Goal: Task Accomplishment & Management: Complete application form

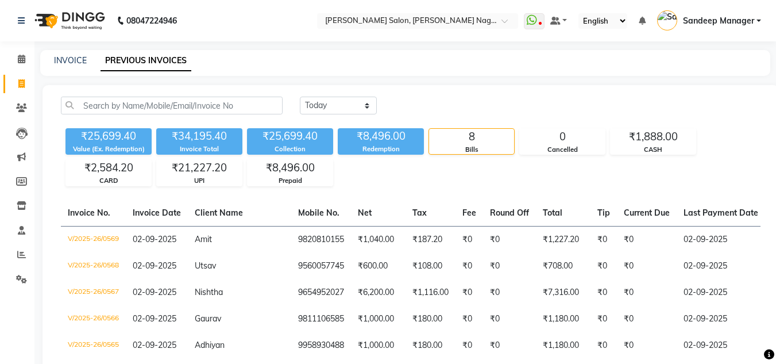
click at [75, 19] on img at bounding box center [68, 21] width 79 height 32
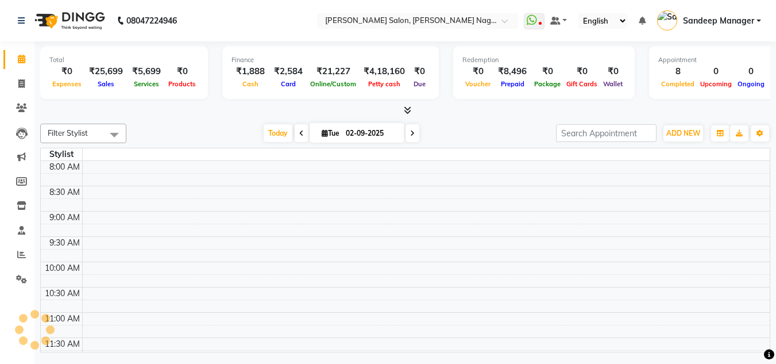
scroll to position [456, 0]
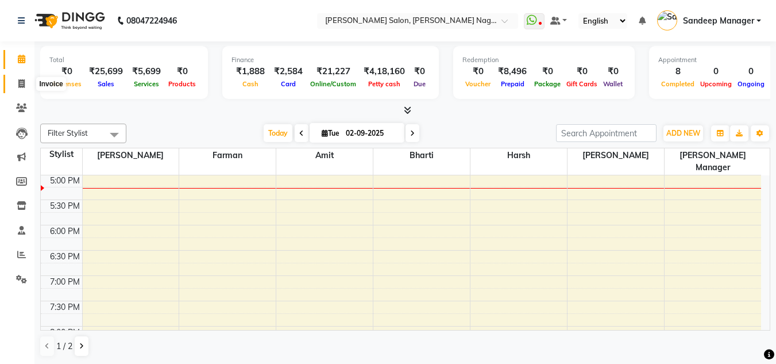
click at [25, 80] on span at bounding box center [21, 84] width 20 height 13
select select "service"
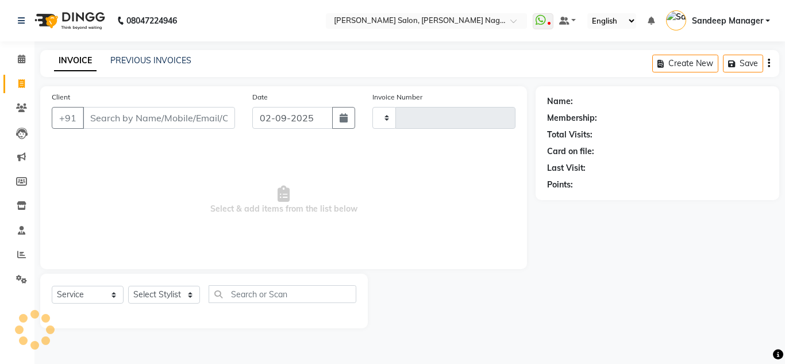
type input "0570"
select select "8641"
click at [172, 298] on select "Select Stylist" at bounding box center [164, 295] width 72 height 18
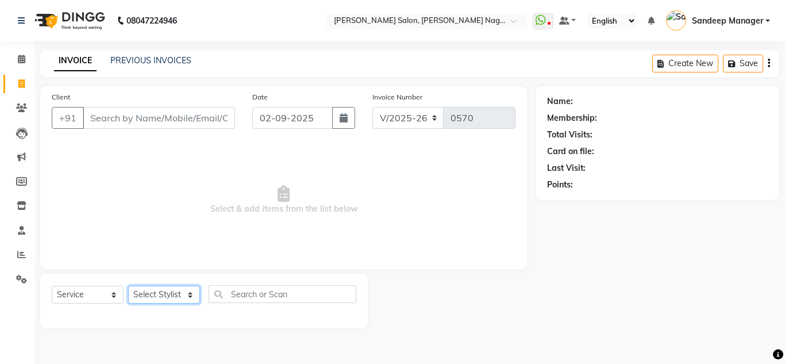
select select "86634"
click at [128, 286] on select "Select Stylist [PERSON_NAME] [PERSON_NAME] [PERSON_NAME] Manager [PERSON_NAME] …" at bounding box center [164, 295] width 72 height 18
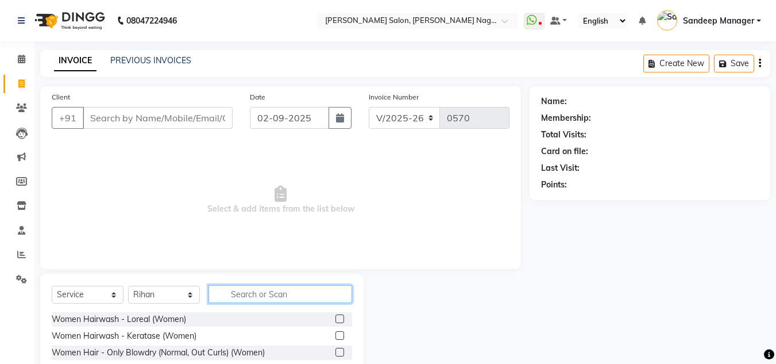
click at [256, 291] on input "text" at bounding box center [281, 294] width 144 height 18
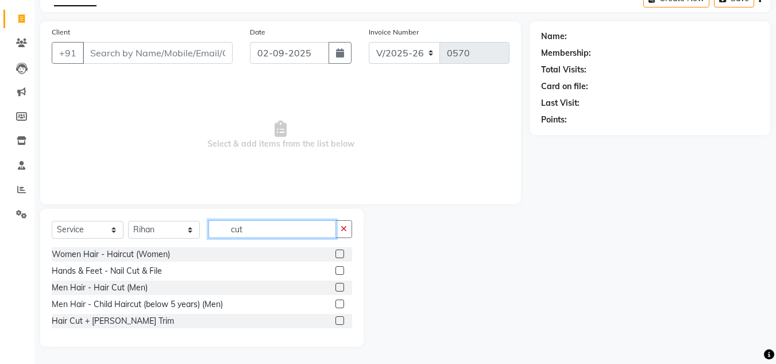
type input "cut"
click at [339, 319] on label at bounding box center [340, 320] width 9 height 9
click at [339, 319] on input "checkbox" at bounding box center [339, 320] width 7 height 7
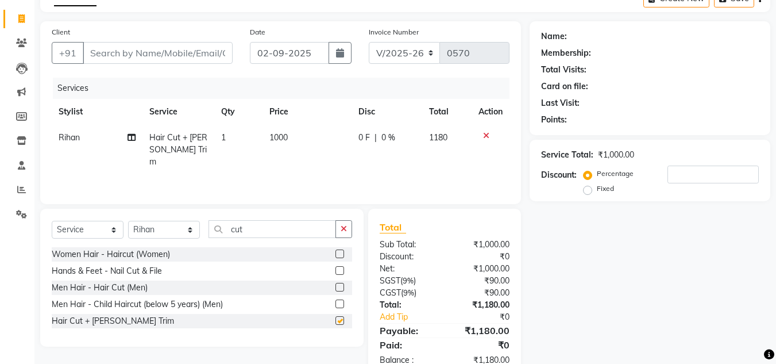
checkbox input "false"
click at [484, 136] on icon at bounding box center [486, 136] width 6 height 8
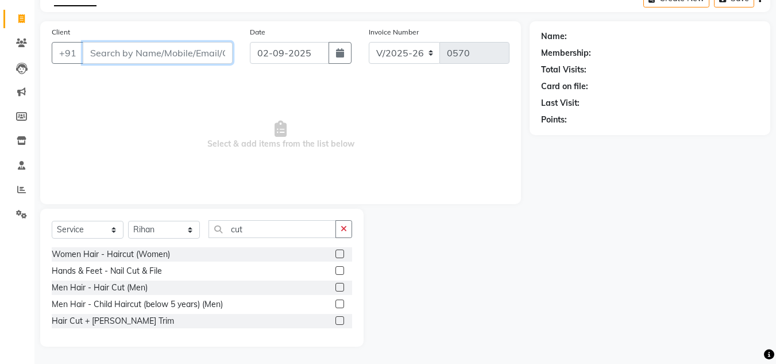
click at [133, 51] on input "Client" at bounding box center [158, 53] width 150 height 22
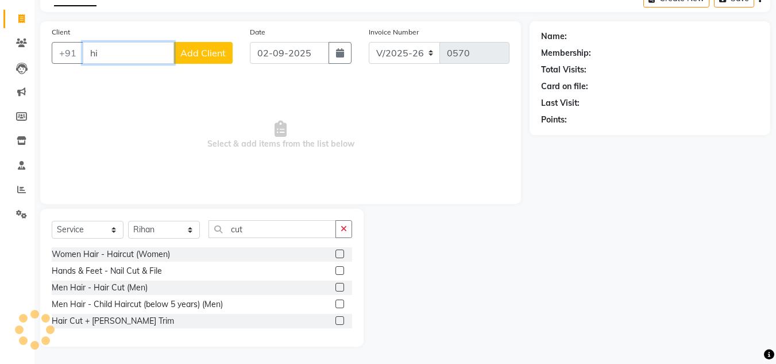
type input "h"
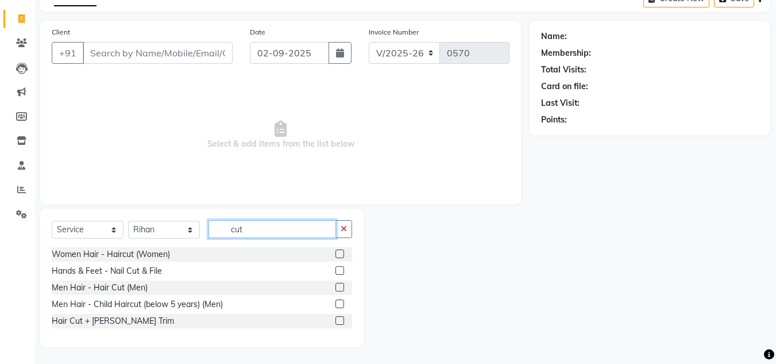
click at [294, 229] on input "cut" at bounding box center [273, 229] width 128 height 18
click at [342, 320] on label at bounding box center [340, 320] width 9 height 9
click at [342, 320] on input "checkbox" at bounding box center [339, 320] width 7 height 7
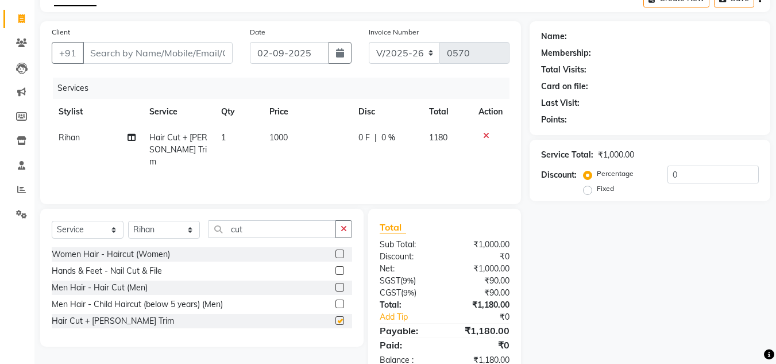
checkbox input "false"
click at [280, 141] on span "1000" at bounding box center [279, 137] width 18 height 10
select select "86634"
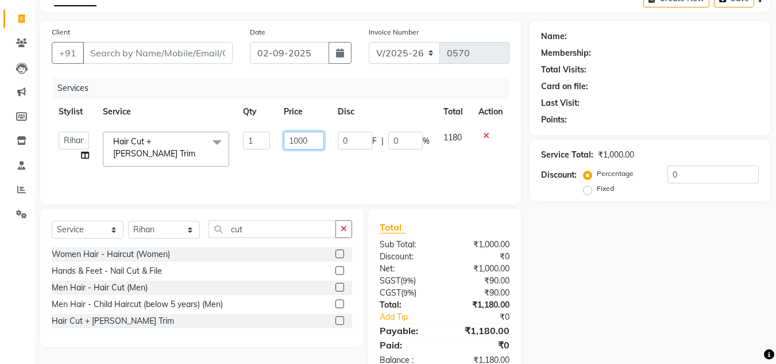
click at [300, 141] on input "1000" at bounding box center [304, 141] width 40 height 18
type input "1100"
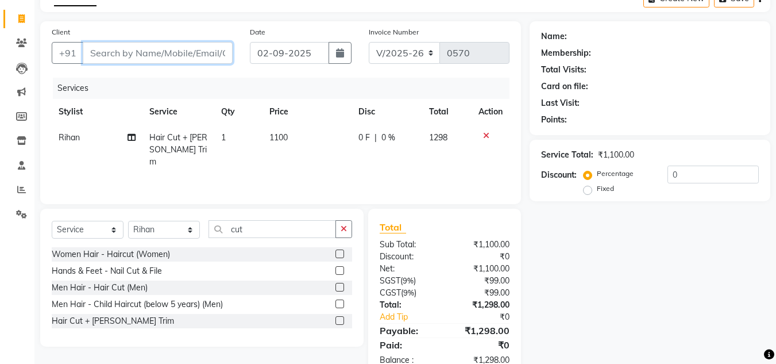
click at [198, 55] on input "Client" at bounding box center [158, 53] width 150 height 22
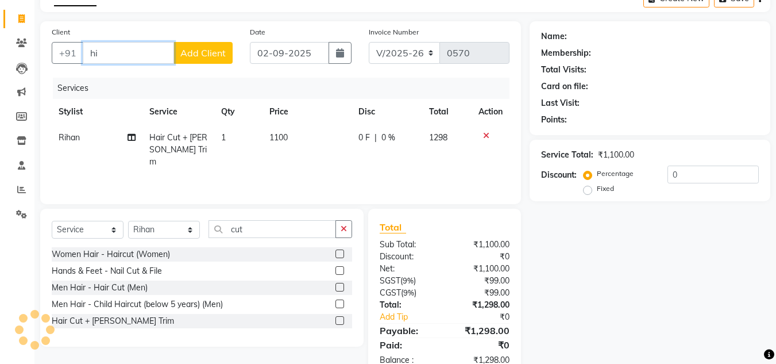
type input "h"
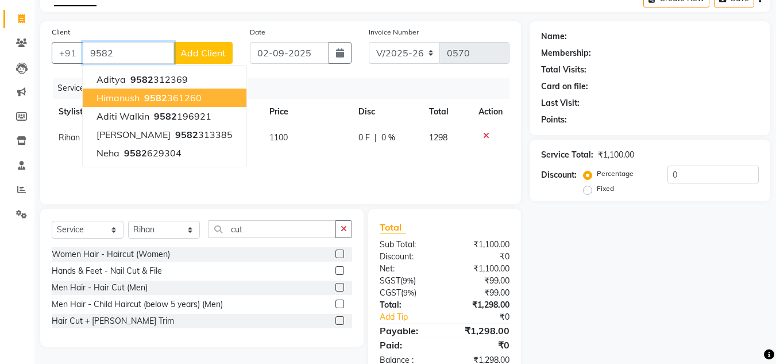
click at [155, 97] on span "9582" at bounding box center [155, 97] width 23 height 11
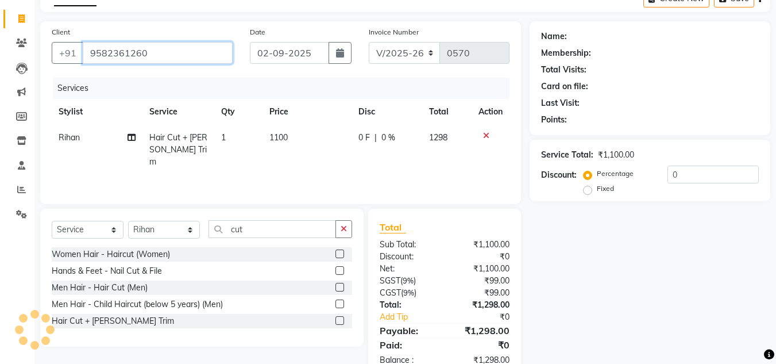
type input "9582361260"
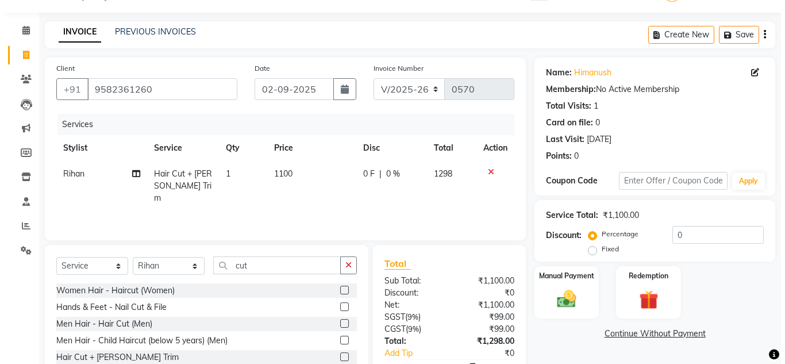
scroll to position [18, 0]
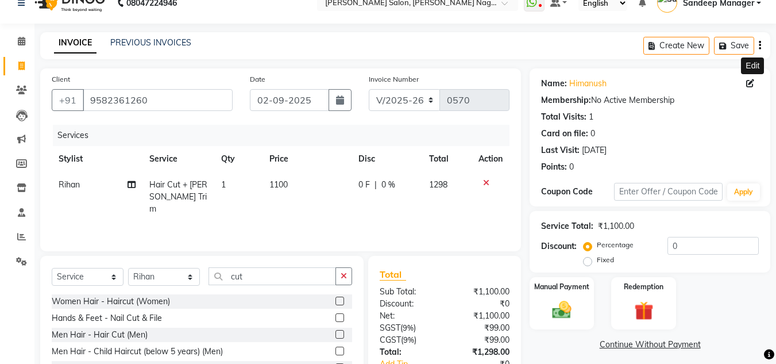
click at [752, 80] on icon at bounding box center [751, 83] width 8 height 8
select select "male"
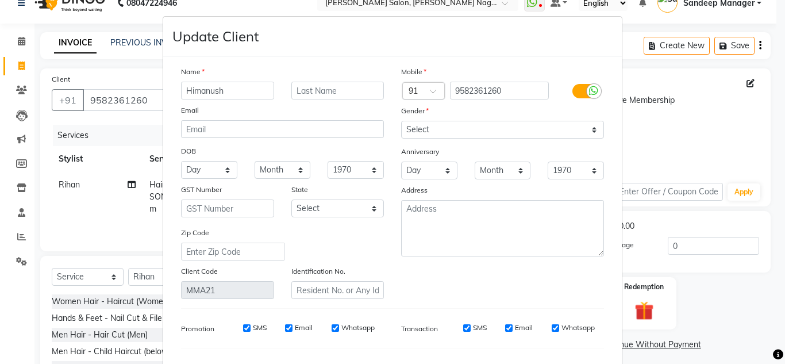
click at [212, 93] on input "Himanush" at bounding box center [227, 91] width 93 height 18
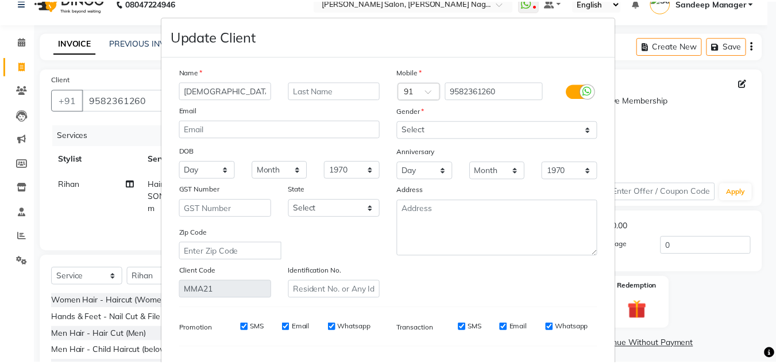
scroll to position [146, 0]
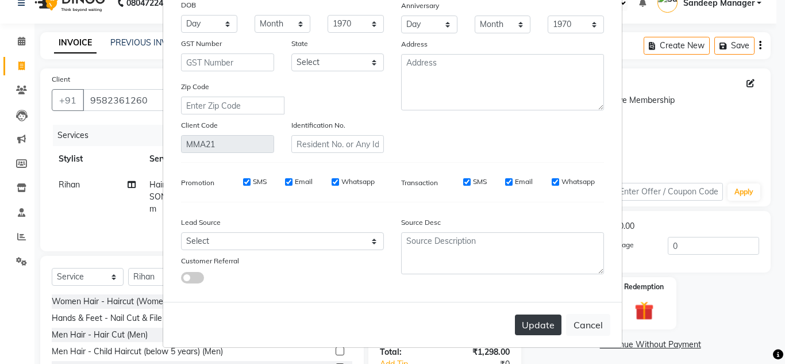
type input "Himanish"
click at [541, 330] on button "Update" at bounding box center [538, 324] width 47 height 21
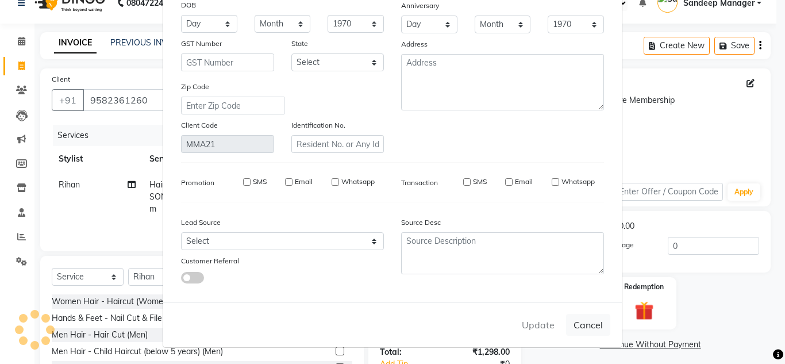
select select
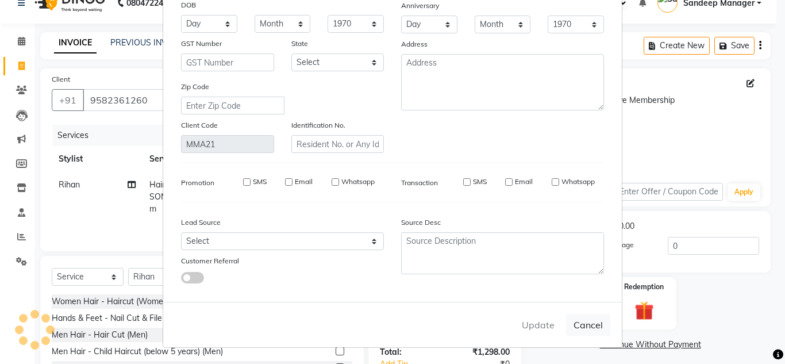
select select
checkbox input "false"
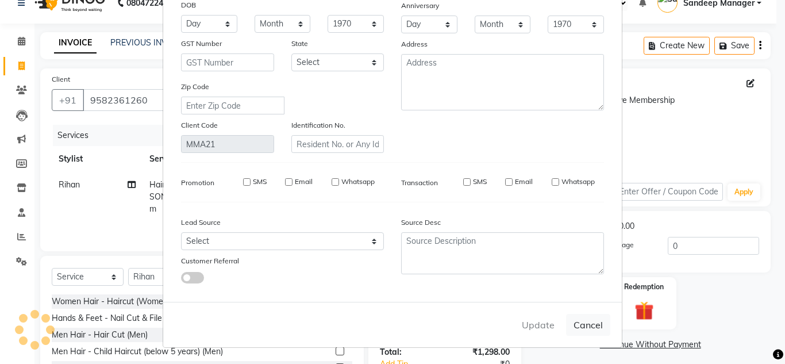
checkbox input "false"
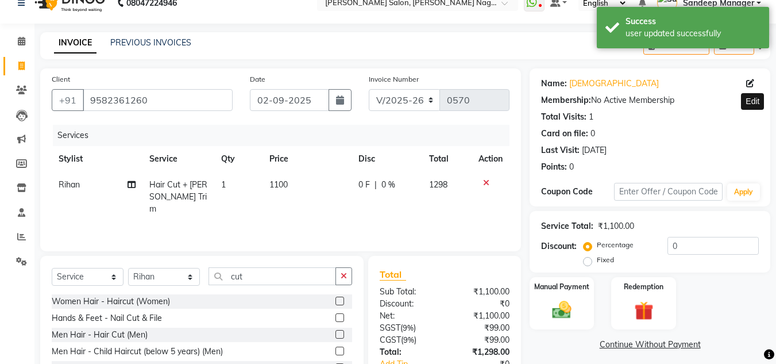
scroll to position [96, 0]
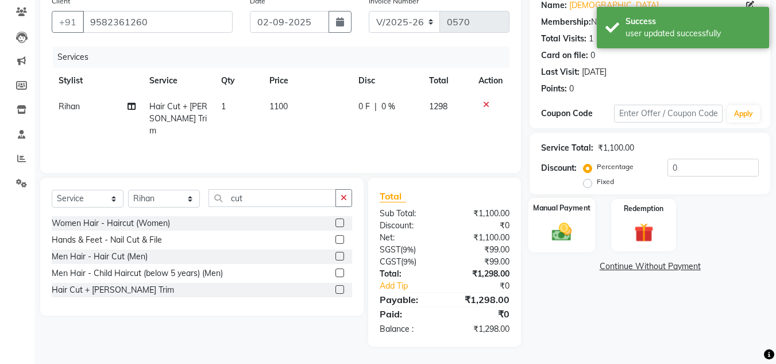
click at [563, 232] on img at bounding box center [562, 231] width 32 height 23
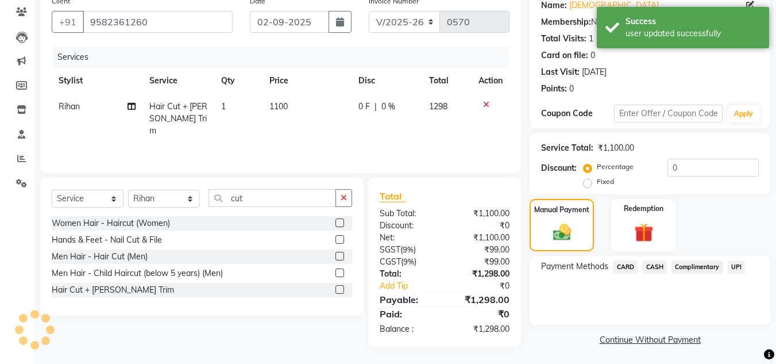
click at [629, 267] on span "CARD" at bounding box center [625, 266] width 25 height 13
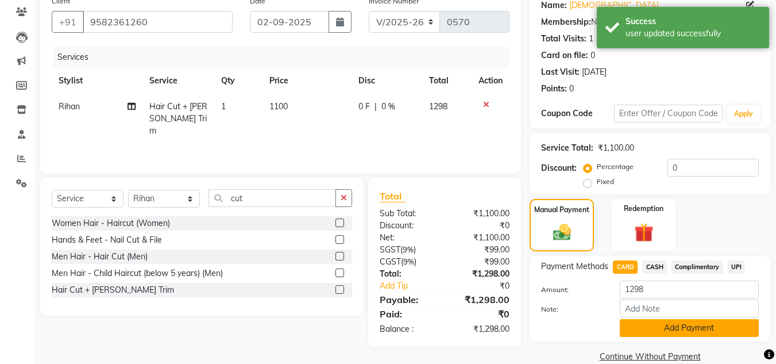
click at [679, 328] on button "Add Payment" at bounding box center [689, 328] width 139 height 18
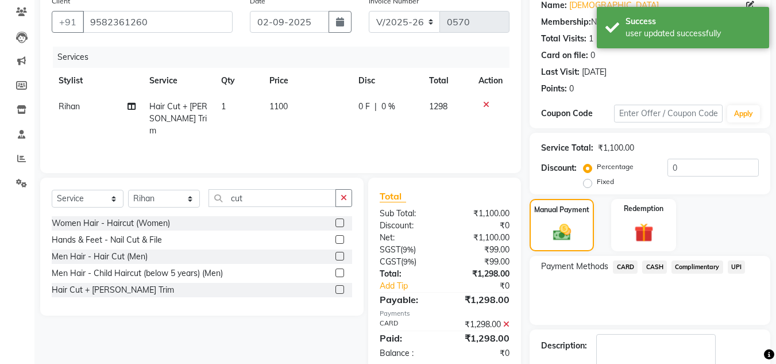
scroll to position [163, 0]
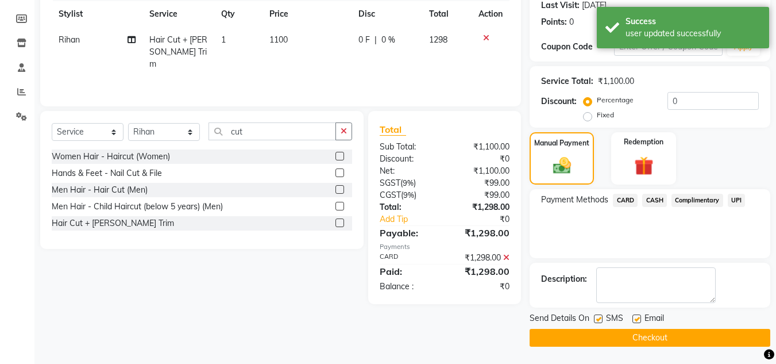
click at [657, 333] on button "Checkout" at bounding box center [650, 338] width 241 height 18
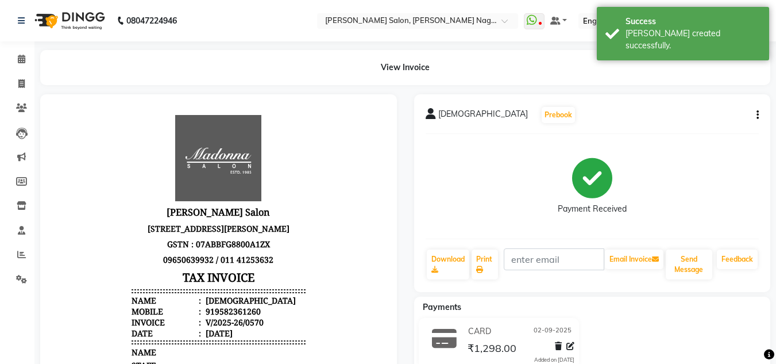
click at [78, 16] on img at bounding box center [68, 21] width 79 height 32
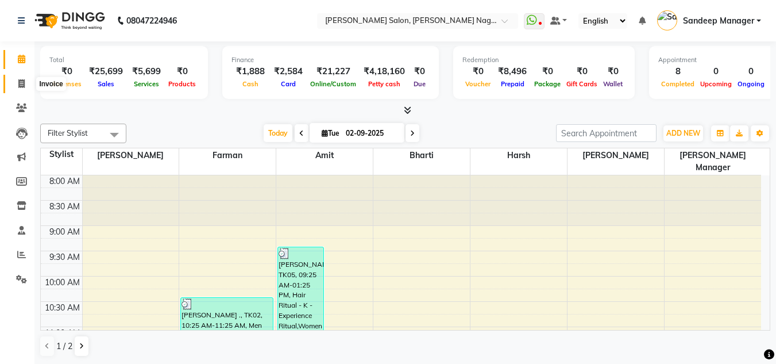
click at [23, 82] on icon at bounding box center [21, 83] width 6 height 9
select select "service"
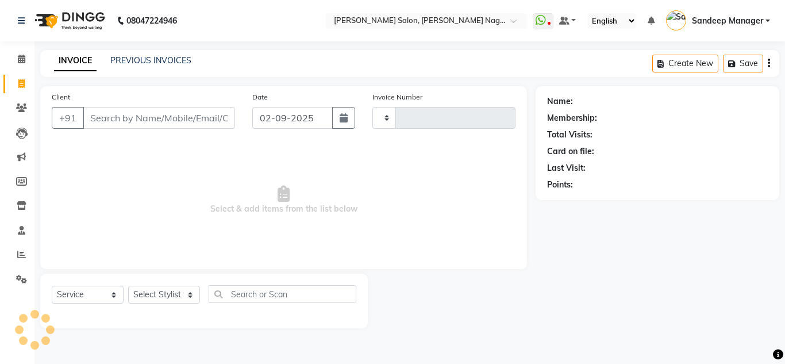
type input "0571"
select select "8641"
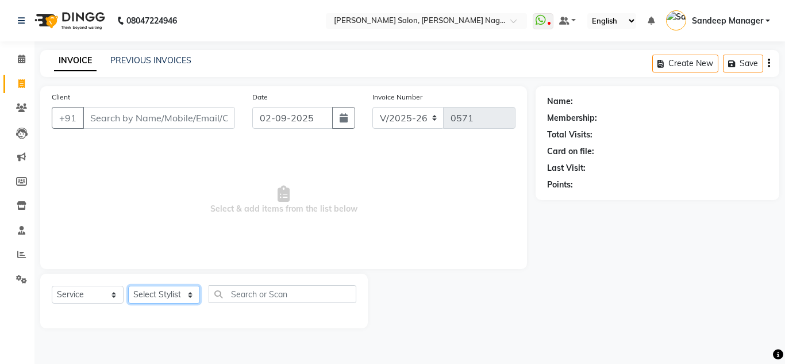
click at [160, 294] on select "Select Stylist" at bounding box center [164, 295] width 72 height 18
select select "86638"
click at [128, 286] on select "Select Stylist [PERSON_NAME] [PERSON_NAME] [PERSON_NAME] Manager [PERSON_NAME] …" at bounding box center [164, 295] width 72 height 18
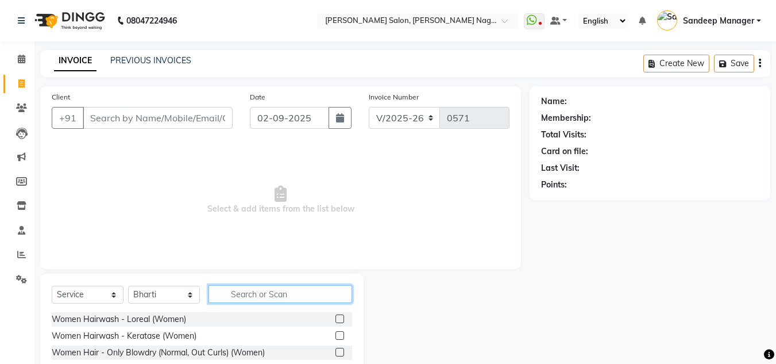
click at [245, 290] on input "text" at bounding box center [281, 294] width 144 height 18
type input "upper"
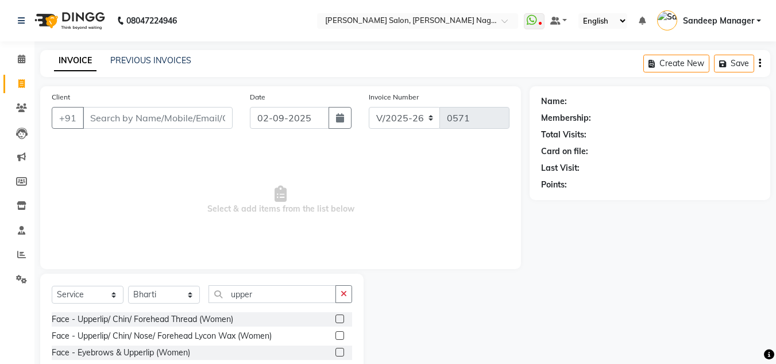
click at [341, 320] on label at bounding box center [340, 318] width 9 height 9
click at [341, 320] on input "checkbox" at bounding box center [339, 319] width 7 height 7
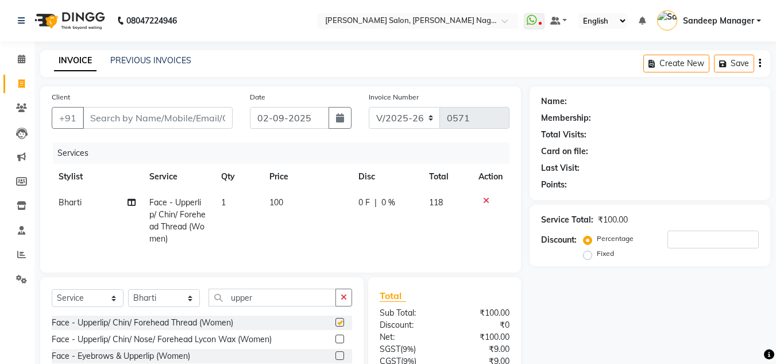
checkbox input "false"
click at [221, 205] on span "1" at bounding box center [223, 202] width 5 height 10
select select "86638"
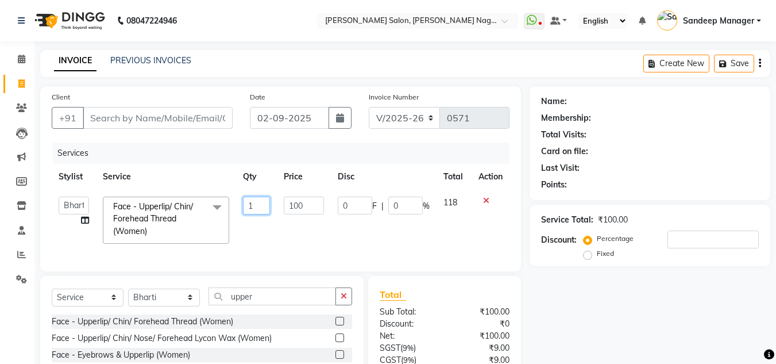
click at [254, 206] on input "1" at bounding box center [257, 206] width 28 height 18
type input "2"
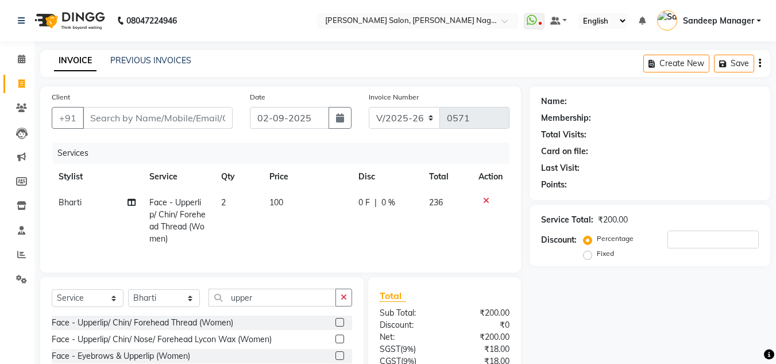
click at [263, 235] on tr "Bharti Face - Upperlip/ Chin/ Forehead Thread (Women) 2 100 0 F | 0 % 236" at bounding box center [281, 221] width 458 height 62
click at [168, 307] on select "Select Stylist [PERSON_NAME] [PERSON_NAME] [PERSON_NAME] Manager [PERSON_NAME] …" at bounding box center [164, 298] width 72 height 18
select select "86637"
click at [128, 298] on select "Select Stylist [PERSON_NAME] [PERSON_NAME] [PERSON_NAME] Manager [PERSON_NAME] …" at bounding box center [164, 298] width 72 height 18
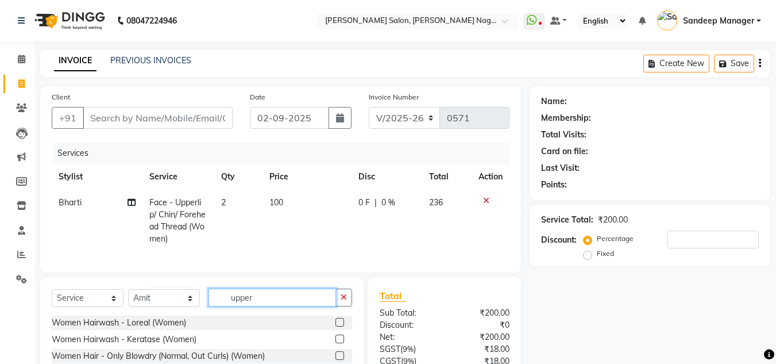
click at [264, 301] on input "upper" at bounding box center [273, 298] width 128 height 18
type input "u"
click at [278, 245] on td "100" at bounding box center [307, 221] width 89 height 62
select select "86638"
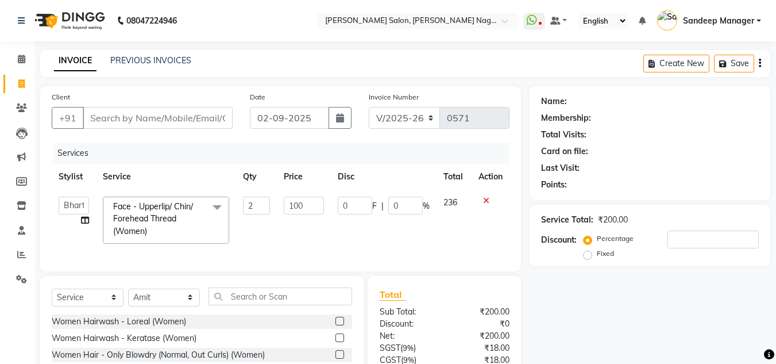
click at [278, 245] on td "100" at bounding box center [303, 220] width 53 height 61
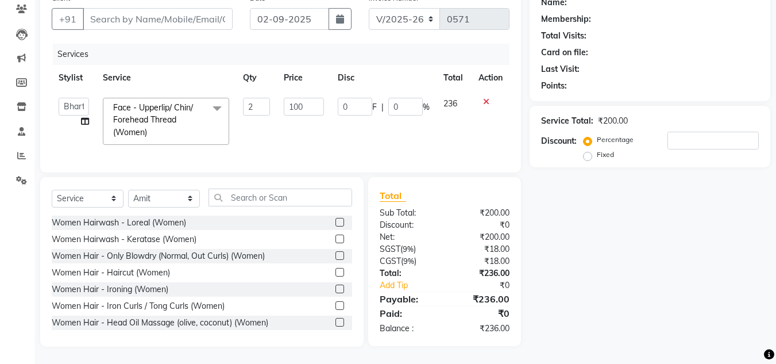
click at [270, 188] on div "Select Service Product Membership Package Voucher Prepaid Gift Card Select Styl…" at bounding box center [202, 262] width 324 height 170
click at [270, 190] on input "text" at bounding box center [281, 198] width 144 height 18
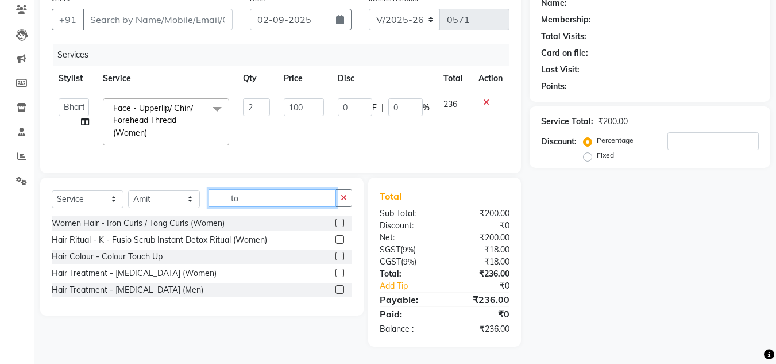
scroll to position [107, 0]
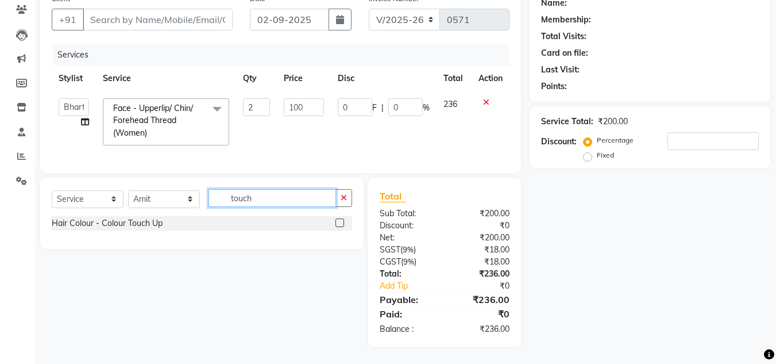
type input "touch"
click at [337, 220] on label at bounding box center [340, 222] width 9 height 9
click at [337, 220] on input "checkbox" at bounding box center [339, 223] width 7 height 7
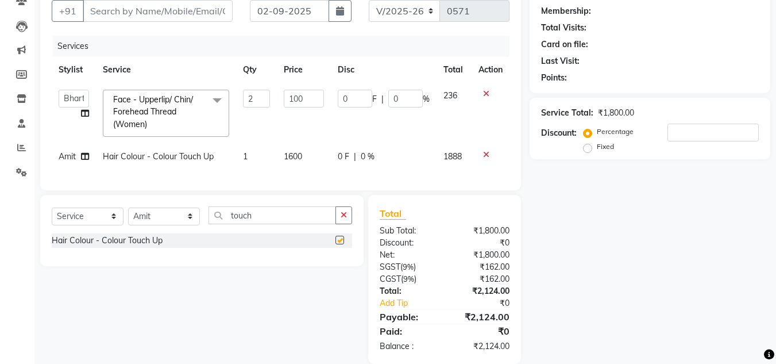
checkbox input "false"
click at [275, 223] on input "touch" at bounding box center [273, 215] width 128 height 18
type input "t"
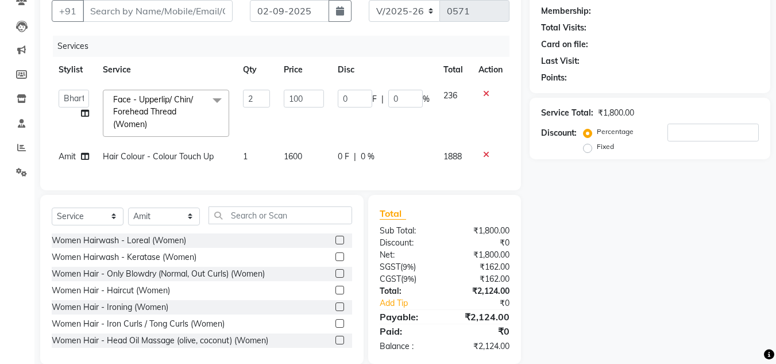
click at [297, 152] on span "1600" at bounding box center [293, 156] width 18 height 10
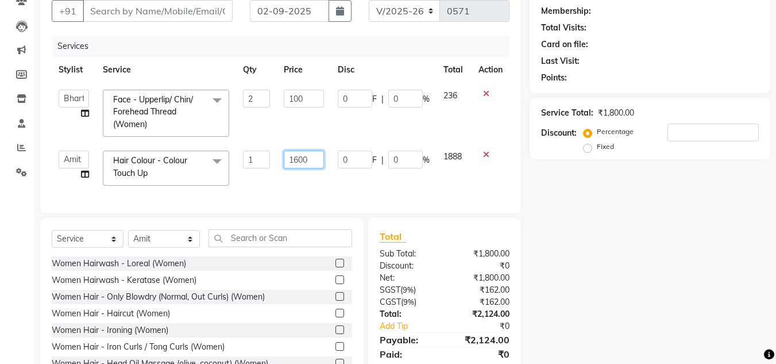
click at [301, 160] on input "1600" at bounding box center [304, 160] width 40 height 18
type input "1500"
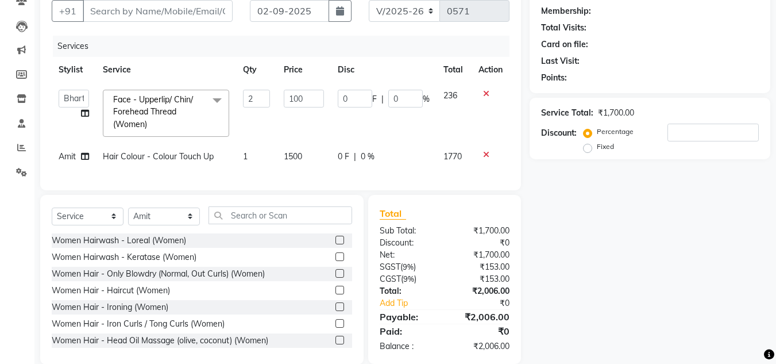
click at [311, 190] on div "Client +91 Date [DATE] Invoice Number V/2025 V/[PHONE_NUMBER] Services Stylist …" at bounding box center [280, 84] width 481 height 211
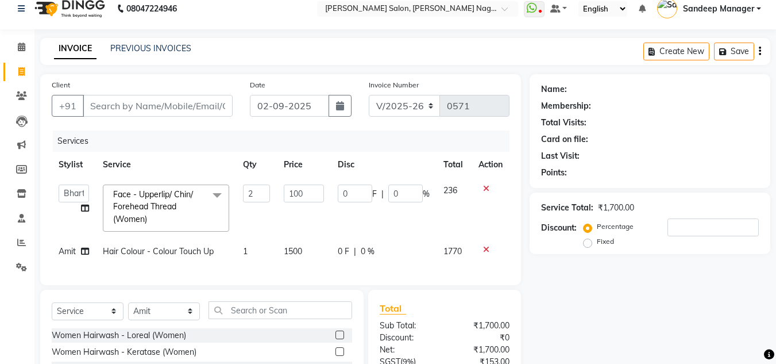
scroll to position [0, 0]
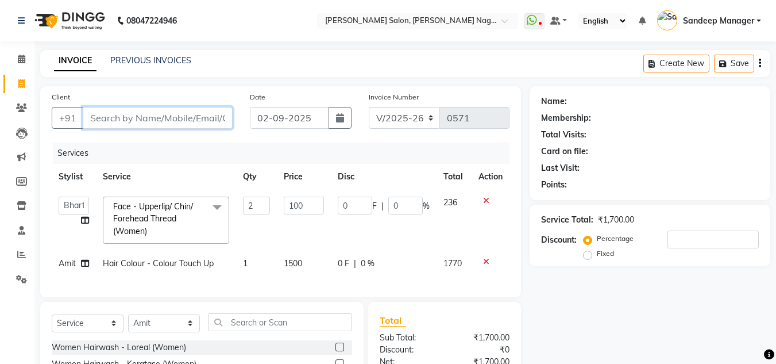
click at [180, 122] on input "Client" at bounding box center [158, 118] width 150 height 22
type input "9"
type input "0"
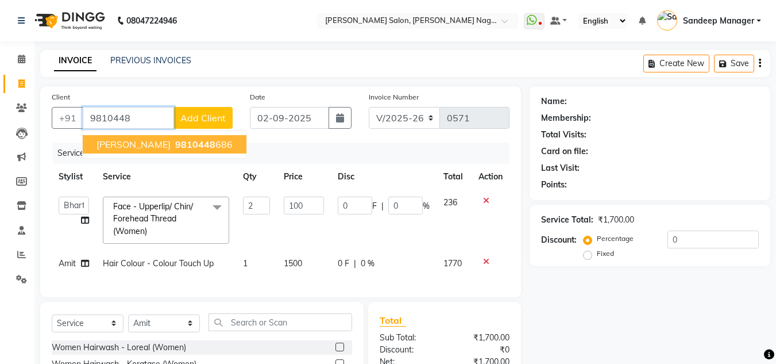
click at [182, 141] on ngb-highlight "9810448 686" at bounding box center [203, 144] width 60 height 11
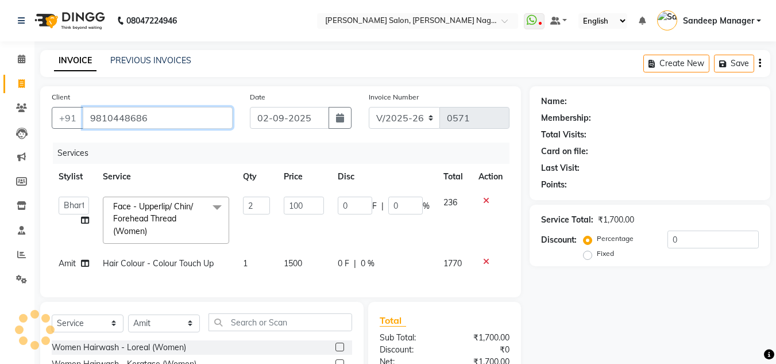
type input "9810448686"
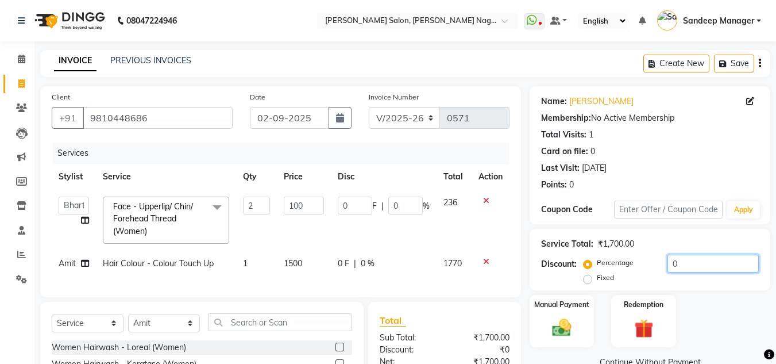
click at [673, 266] on input "0" at bounding box center [713, 264] width 91 height 18
type input "10"
type input "20"
type input "10"
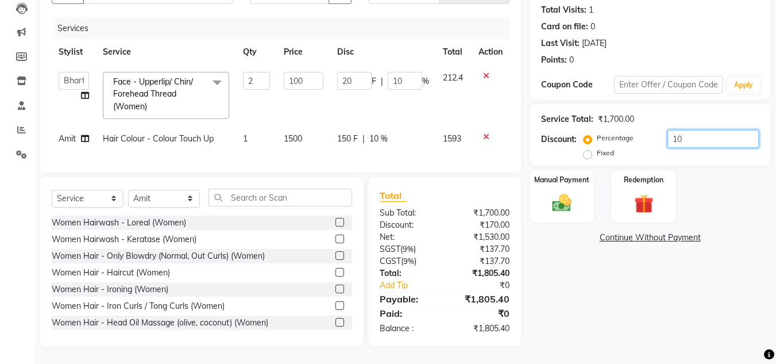
type input "10"
click at [592, 274] on div "Name: [PERSON_NAME] Membership: No Active Membership Total Visits: 1 Card on fi…" at bounding box center [654, 153] width 249 height 385
click at [551, 191] on img at bounding box center [562, 202] width 32 height 23
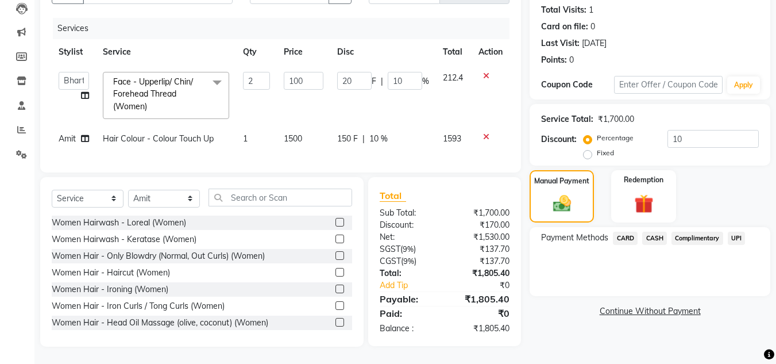
click at [734, 232] on span "UPI" at bounding box center [737, 238] width 18 height 13
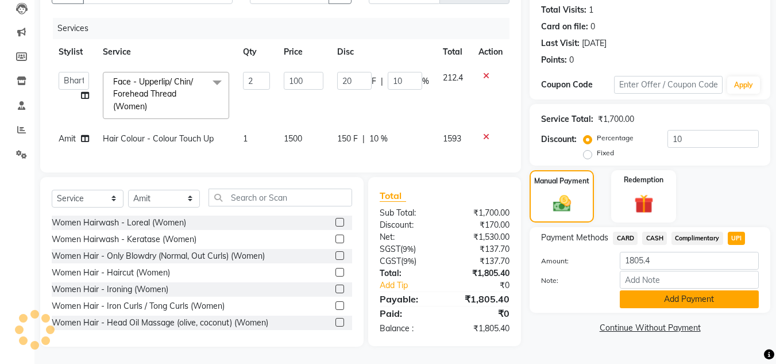
click at [672, 293] on button "Add Payment" at bounding box center [689, 299] width 139 height 18
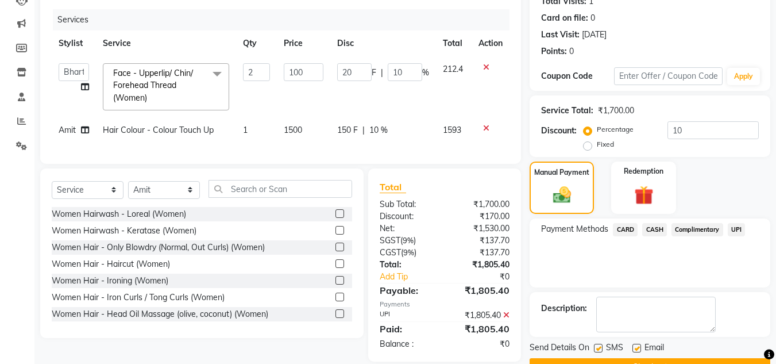
scroll to position [163, 0]
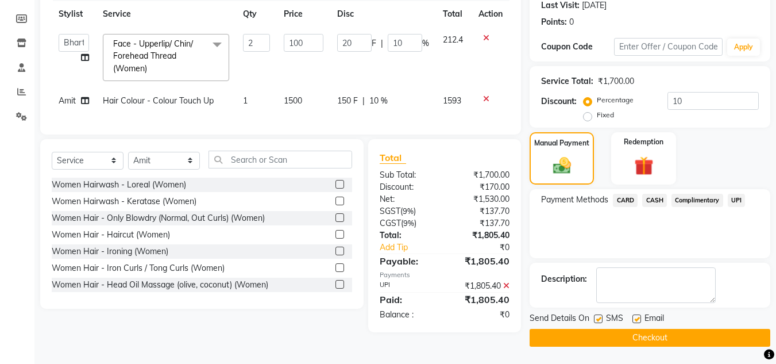
click at [609, 333] on button "Checkout" at bounding box center [650, 338] width 241 height 18
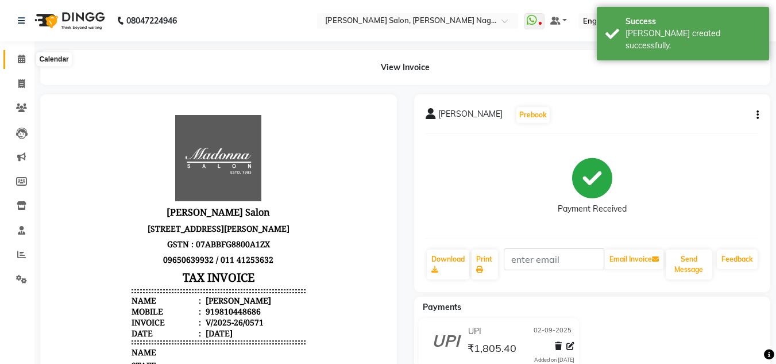
click at [18, 56] on icon at bounding box center [21, 59] width 7 height 9
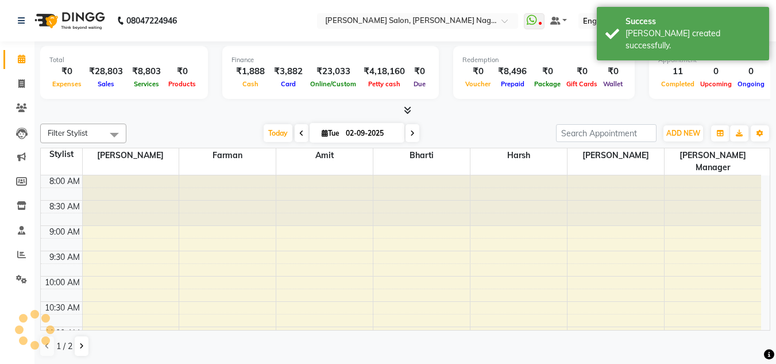
scroll to position [456, 0]
